Goal: Information Seeking & Learning: Compare options

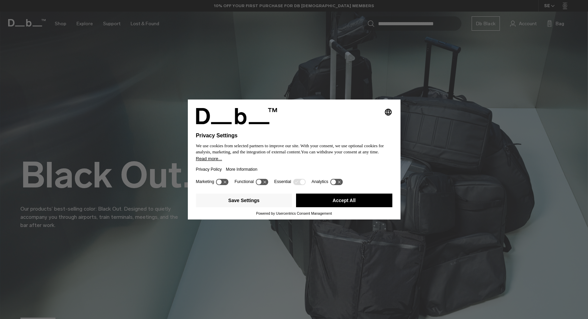
click at [306, 203] on button "Accept All" at bounding box center [344, 200] width 96 height 14
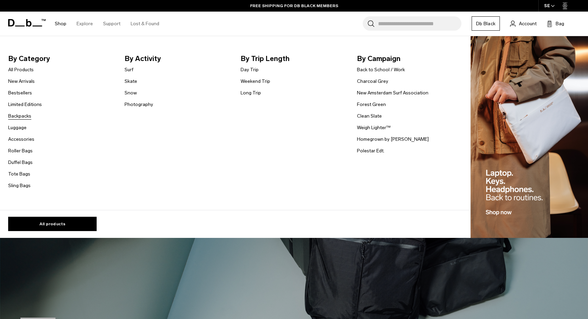
click at [23, 116] on link "Backpacks" at bounding box center [19, 115] width 23 height 7
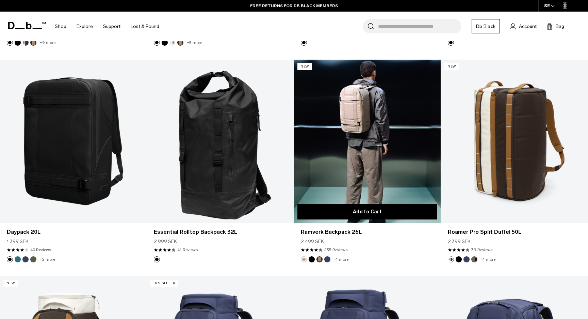
scroll to position [948, 0]
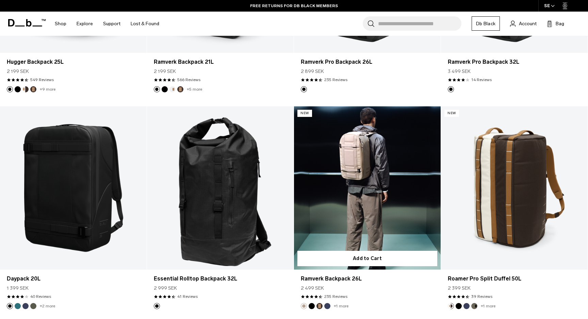
click at [376, 202] on link "Ramverk Backpack 26L" at bounding box center [367, 187] width 147 height 163
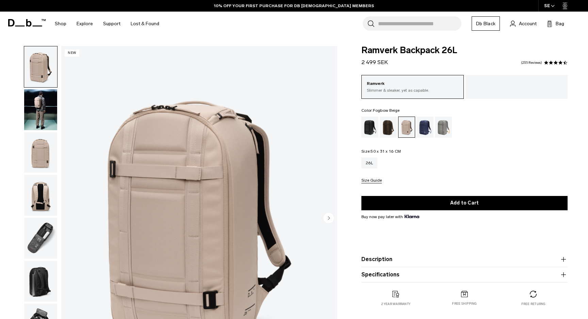
click at [46, 92] on img "button" at bounding box center [40, 109] width 33 height 41
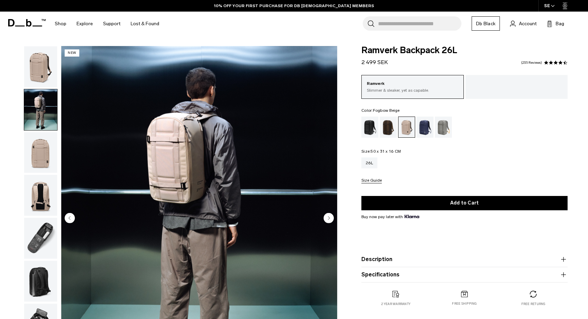
click at [49, 137] on img "button" at bounding box center [40, 152] width 33 height 41
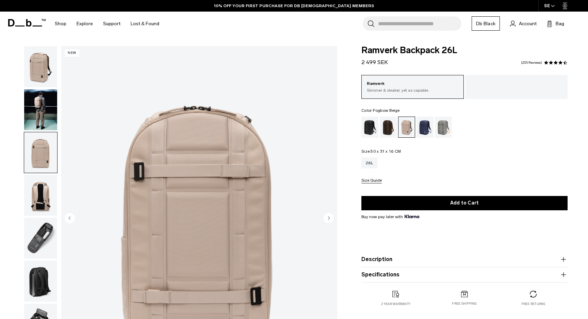
click at [48, 186] on img "button" at bounding box center [40, 195] width 33 height 41
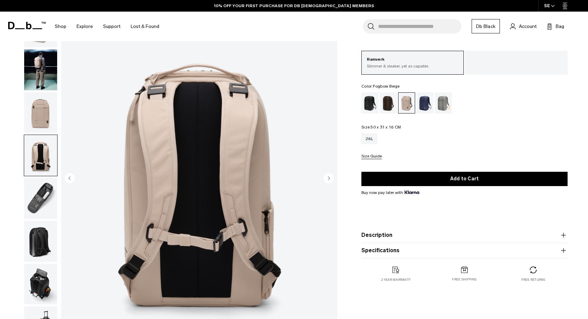
scroll to position [55, 0]
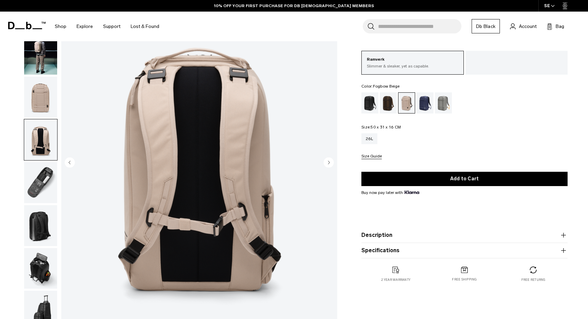
click at [48, 186] on img "button" at bounding box center [40, 182] width 33 height 41
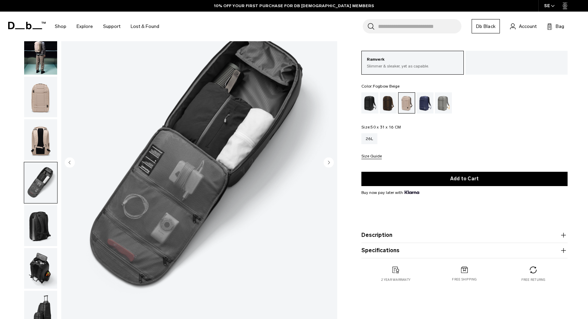
click at [44, 213] on img "button" at bounding box center [40, 225] width 33 height 41
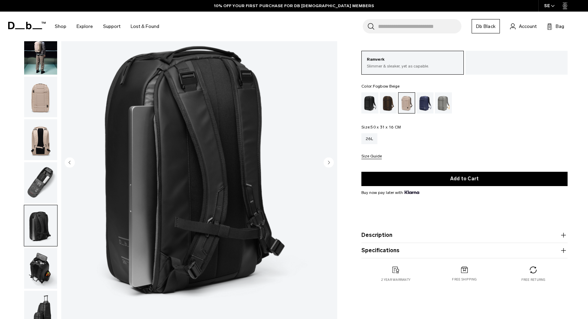
click at [46, 165] on img "button" at bounding box center [40, 182] width 33 height 41
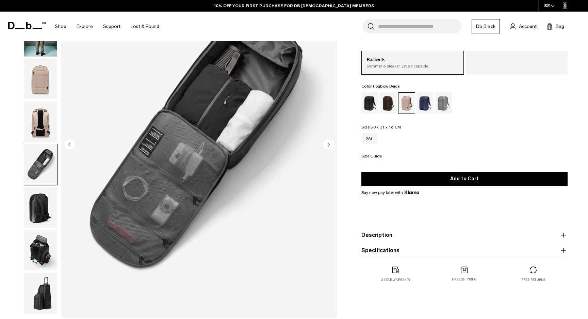
scroll to position [77, 0]
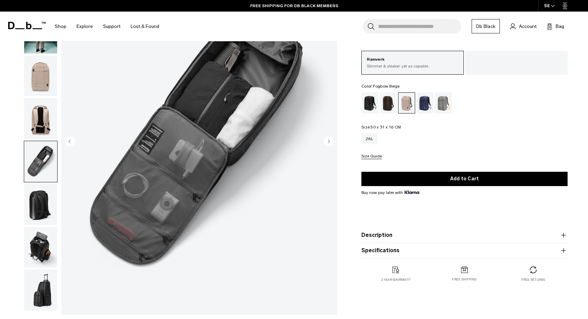
click at [41, 208] on img "button" at bounding box center [40, 204] width 33 height 41
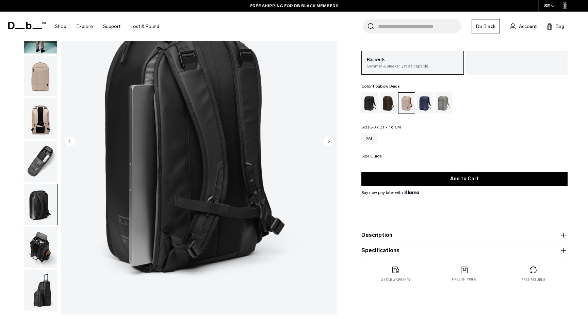
click at [45, 232] on img "button" at bounding box center [40, 247] width 33 height 41
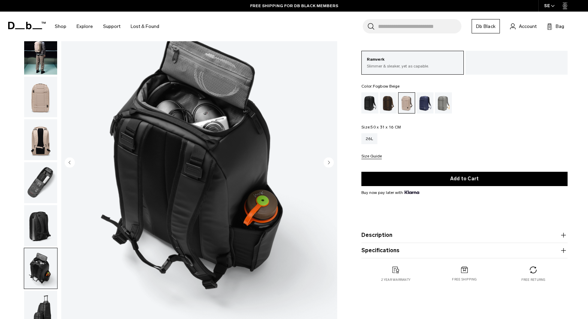
scroll to position [55, 0]
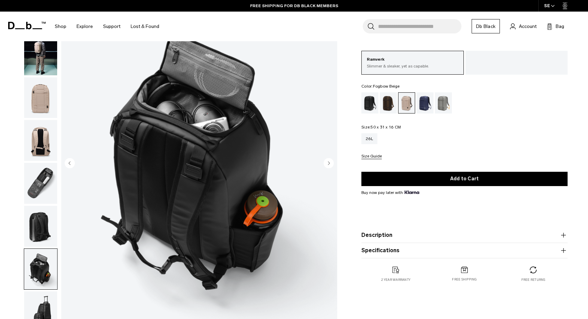
click at [46, 222] on img "button" at bounding box center [40, 226] width 33 height 41
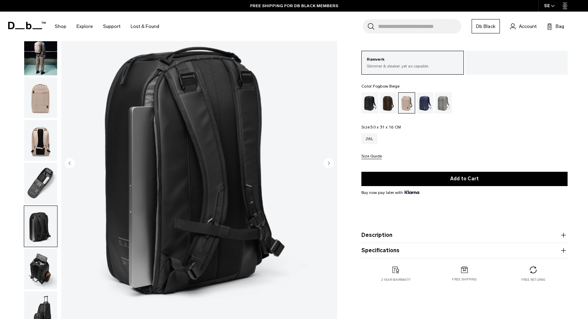
click at [40, 278] on img "button" at bounding box center [40, 268] width 33 height 41
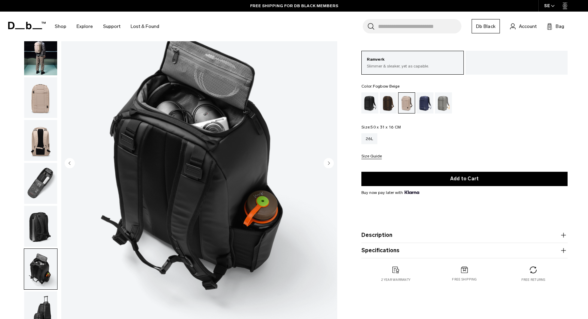
scroll to position [77, 0]
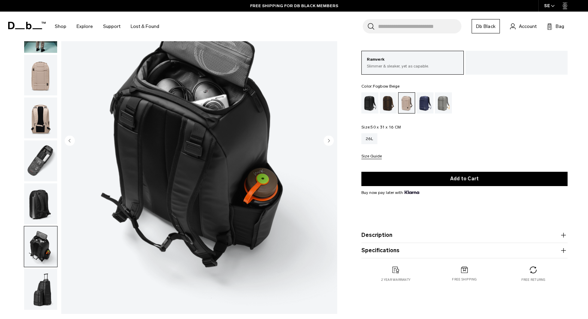
click at [40, 278] on img "button" at bounding box center [40, 289] width 33 height 41
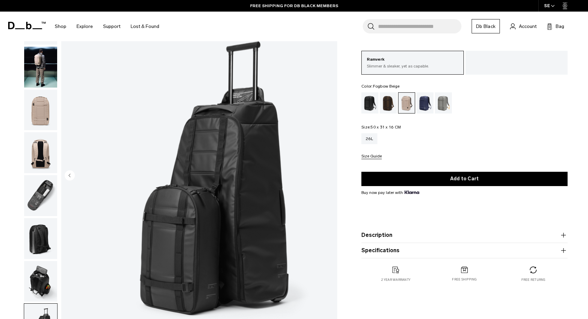
scroll to position [24, 0]
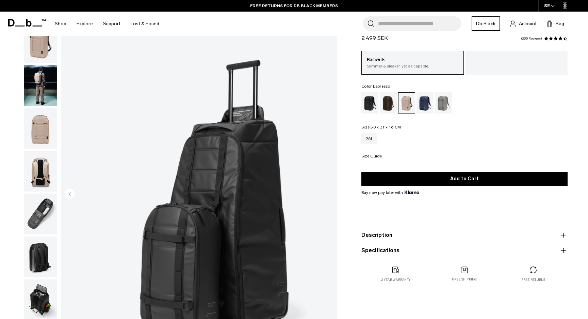
click at [395, 99] on div "Espresso" at bounding box center [388, 102] width 17 height 21
click at [391, 100] on div "Espresso" at bounding box center [388, 102] width 17 height 21
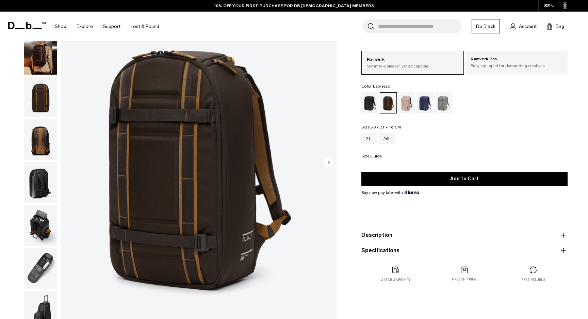
scroll to position [64, 0]
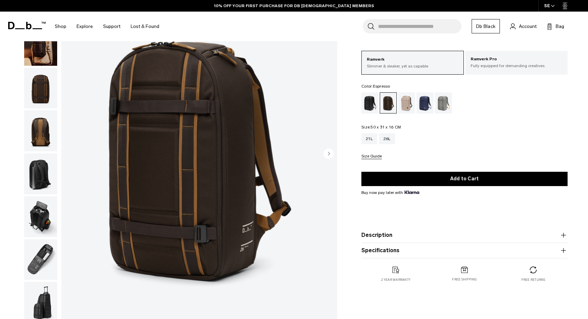
click at [42, 87] on img "button" at bounding box center [40, 88] width 33 height 41
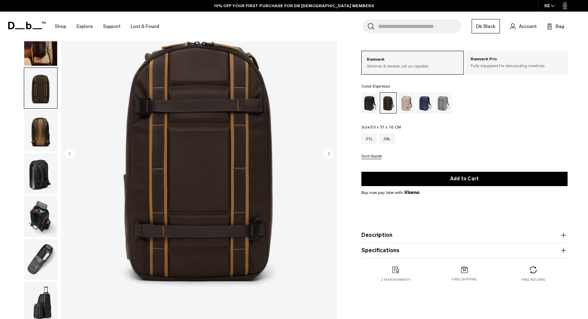
click at [45, 118] on img "button" at bounding box center [40, 130] width 33 height 41
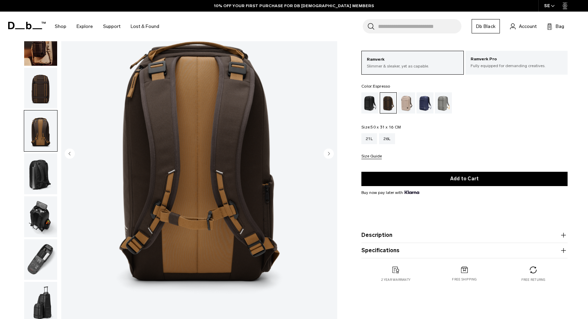
click at [45, 156] on img "button" at bounding box center [40, 173] width 33 height 41
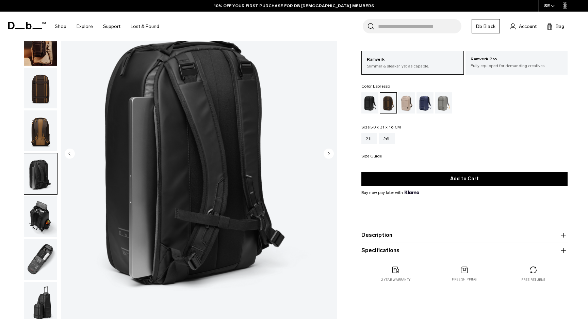
click at [47, 185] on img "button" at bounding box center [40, 173] width 33 height 41
click at [45, 149] on img "button" at bounding box center [40, 130] width 33 height 41
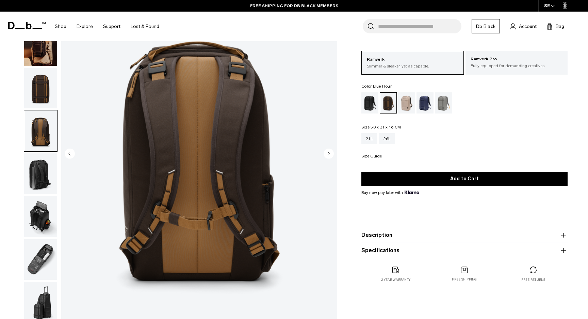
click at [433, 111] on div "Blue Hour" at bounding box center [425, 102] width 17 height 21
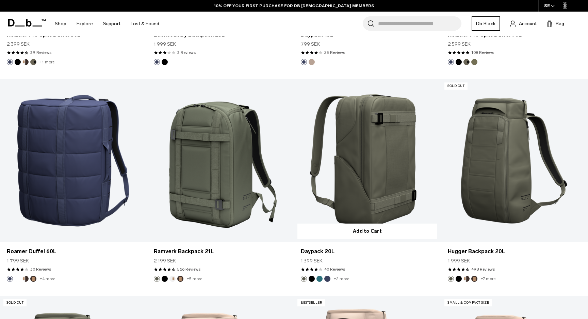
click at [325, 163] on link "Daypack 20L" at bounding box center [367, 160] width 147 height 163
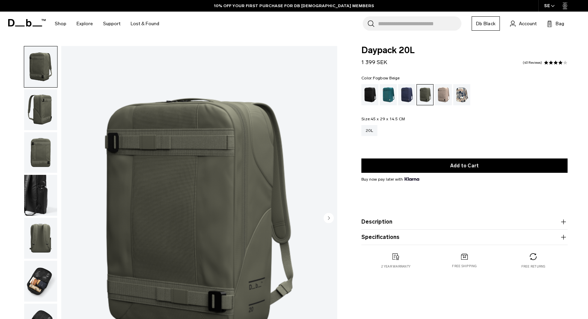
click at [446, 97] on div "Fogbow Beige" at bounding box center [443, 94] width 17 height 21
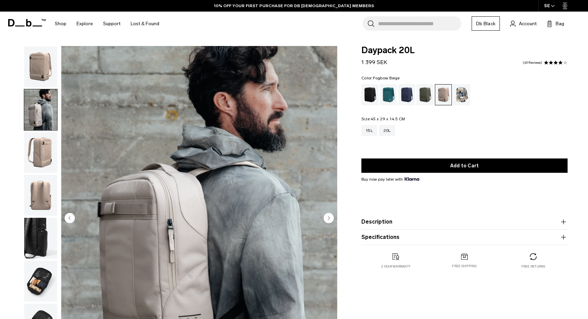
scroll to position [77, 0]
